Goal: Information Seeking & Learning: Learn about a topic

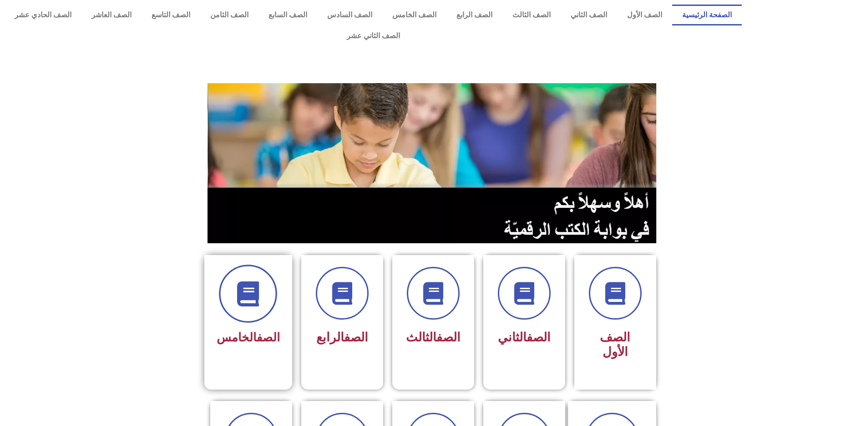
click at [235, 276] on span at bounding box center [248, 294] width 58 height 58
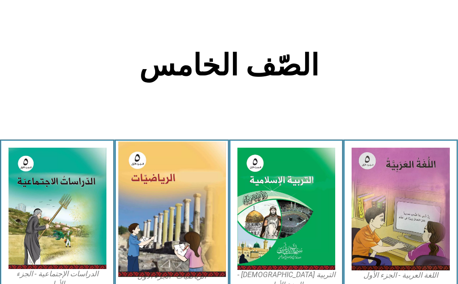
scroll to position [182, 0]
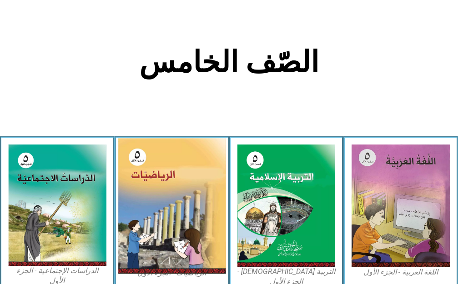
click at [174, 204] on img at bounding box center [172, 207] width 108 height 136
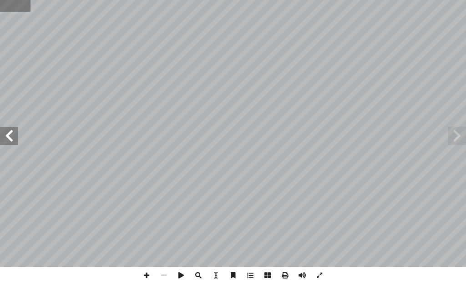
click at [11, 4] on input "text" at bounding box center [15, 6] width 30 height 12
type input "**"
click at [456, 140] on span at bounding box center [457, 136] width 18 height 18
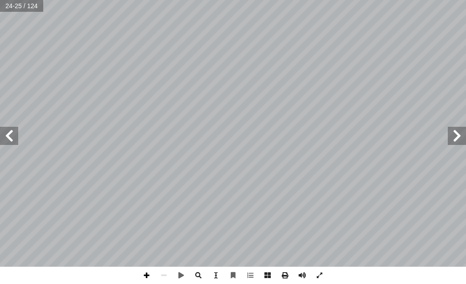
click at [146, 273] on span at bounding box center [146, 275] width 17 height 17
click at [10, 134] on span at bounding box center [9, 136] width 18 height 18
